Goal: Find specific page/section: Find specific page/section

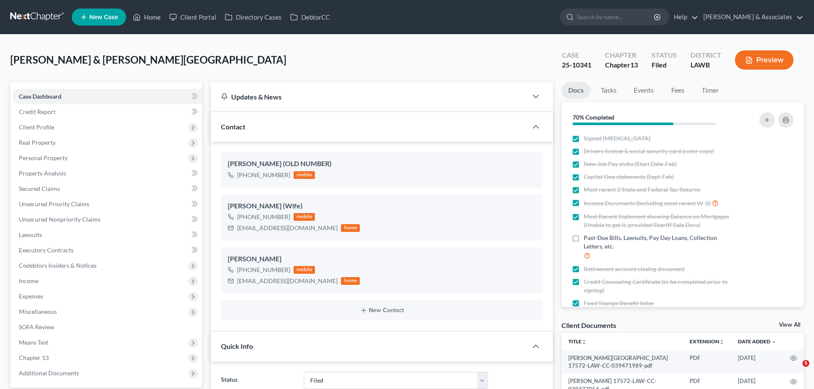
select select "8"
click at [154, 15] on link "Home" at bounding box center [147, 16] width 36 height 15
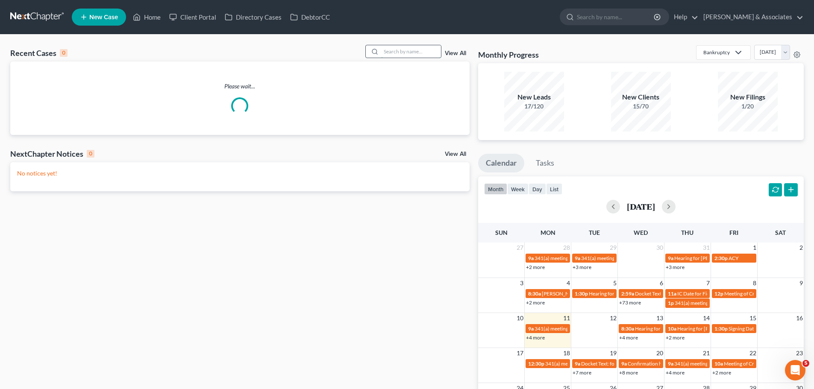
click at [397, 57] on input "search" at bounding box center [411, 51] width 60 height 12
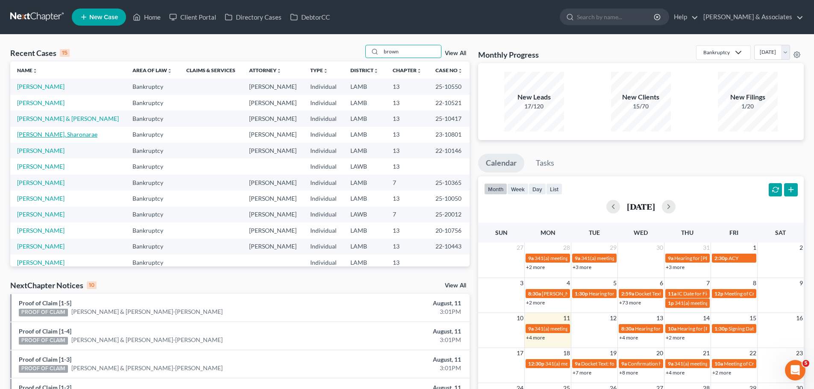
type input "brown"
click at [61, 137] on link "[PERSON_NAME], Sharonarae" at bounding box center [57, 134] width 80 height 7
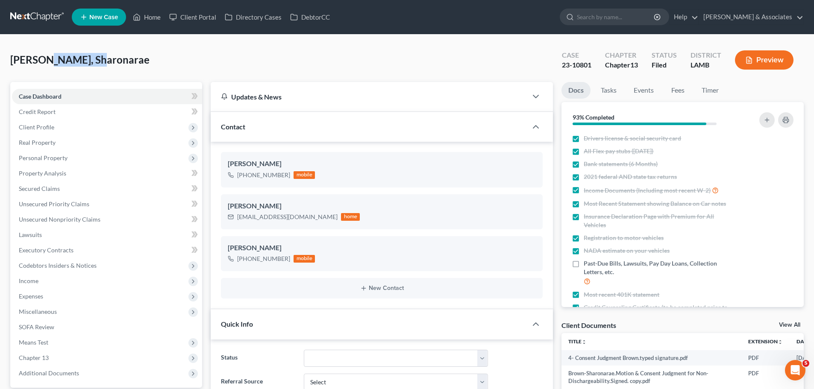
drag, startPoint x: 47, startPoint y: 64, endPoint x: 97, endPoint y: 60, distance: 50.1
click at [97, 60] on span "[PERSON_NAME], Sharonarae" at bounding box center [79, 59] width 139 height 12
copy span "Sharonarae"
